Goal: Transaction & Acquisition: Book appointment/travel/reservation

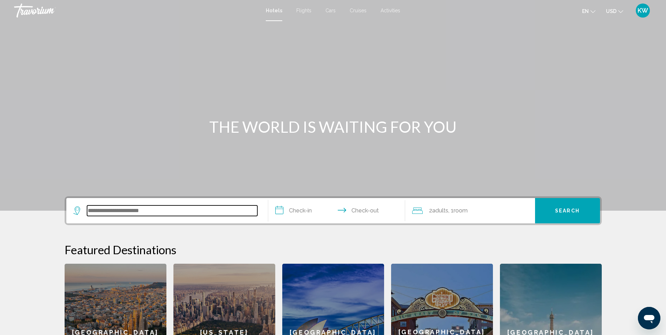
click at [147, 214] on input "Search widget" at bounding box center [172, 210] width 170 height 11
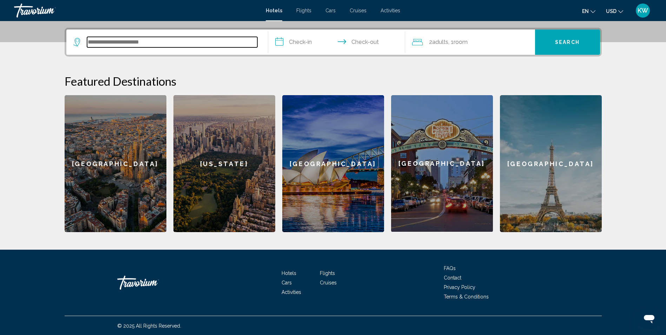
scroll to position [169, 0]
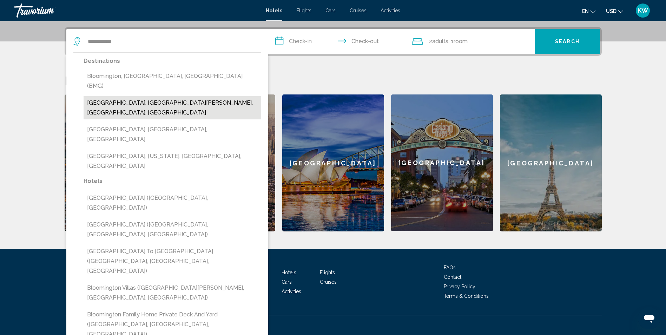
click at [149, 96] on button "[GEOGRAPHIC_DATA], [GEOGRAPHIC_DATA][PERSON_NAME], [GEOGRAPHIC_DATA], [GEOGRAPH…" at bounding box center [173, 107] width 178 height 23
type input "**********"
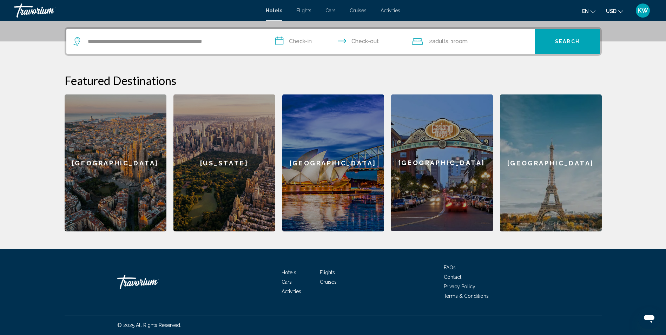
click at [293, 40] on input "**********" at bounding box center [338, 42] width 140 height 27
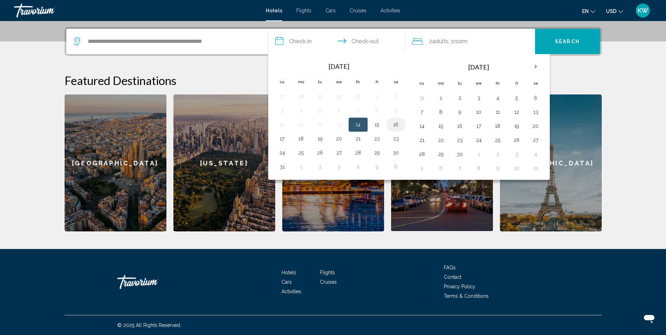
click at [395, 125] on button "16" at bounding box center [395, 125] width 11 height 10
click at [280, 138] on button "17" at bounding box center [282, 139] width 11 height 10
type input "**********"
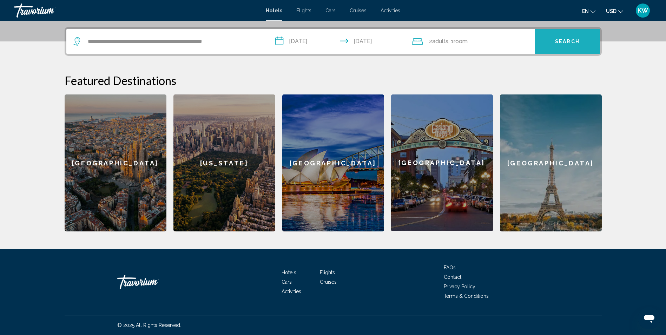
click at [566, 39] on span "Search" at bounding box center [567, 42] width 25 height 6
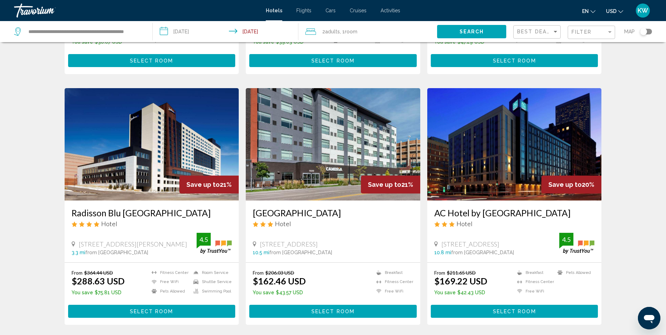
scroll to position [890, 0]
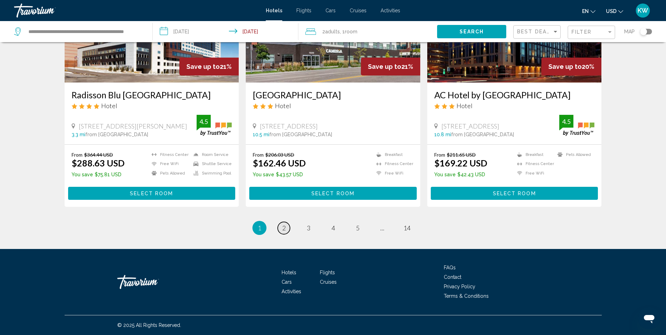
click at [282, 229] on span "2" at bounding box center [284, 228] width 4 height 8
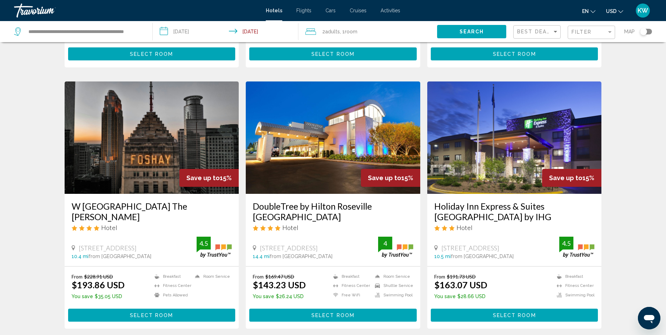
scroll to position [842, 0]
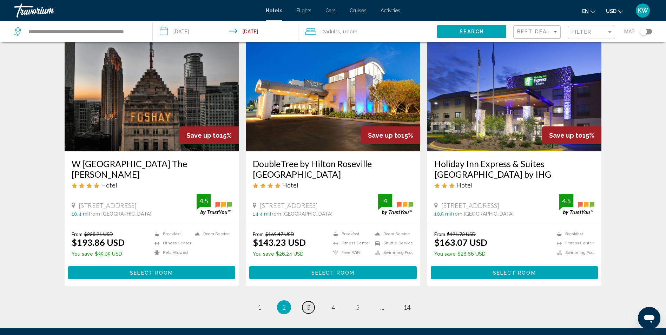
click at [309, 303] on span "3" at bounding box center [309, 307] width 4 height 8
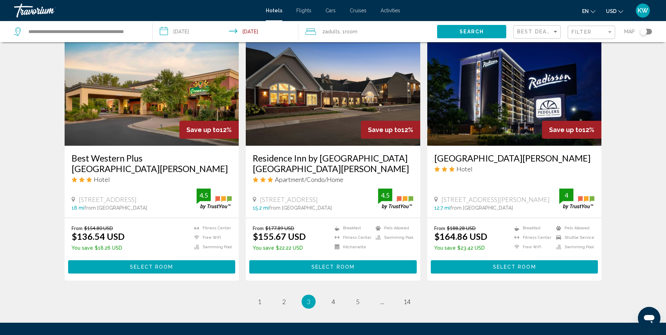
scroll to position [890, 0]
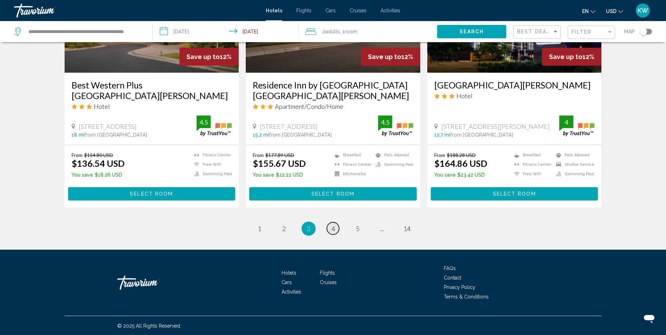
click at [332, 225] on span "4" at bounding box center [333, 229] width 4 height 8
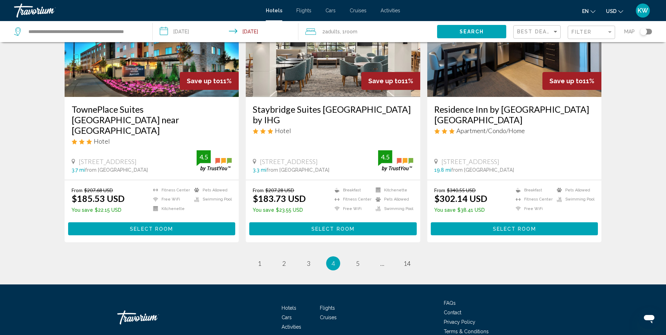
scroll to position [890, 0]
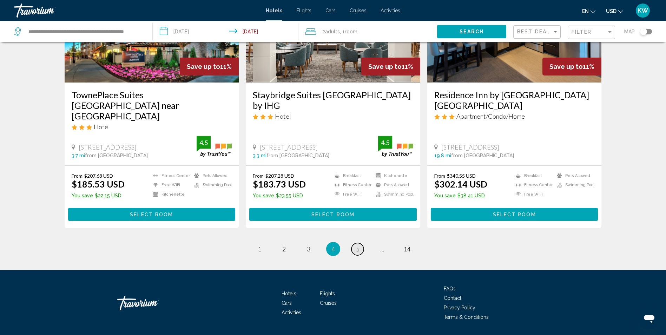
click at [360, 243] on link "page 5" at bounding box center [357, 249] width 12 height 12
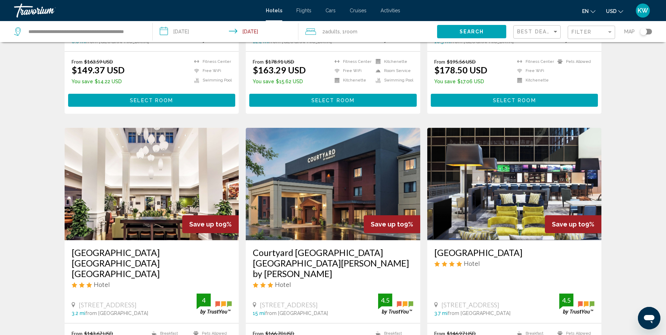
scroll to position [772, 0]
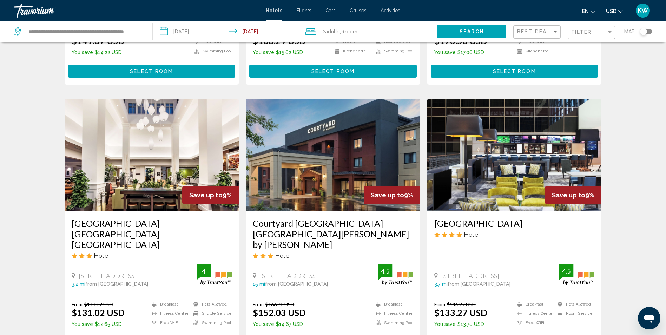
click at [153, 159] on img "Main content" at bounding box center [152, 155] width 174 height 112
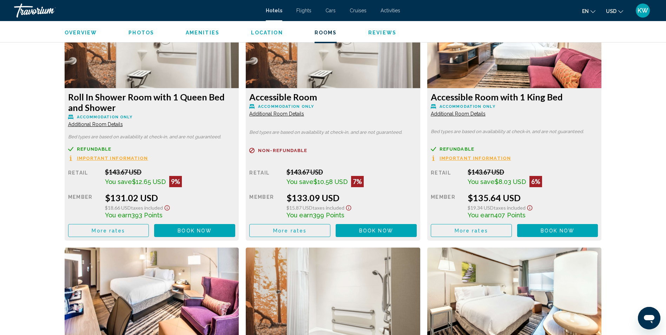
scroll to position [984, 0]
